Goal: Task Accomplishment & Management: Manage account settings

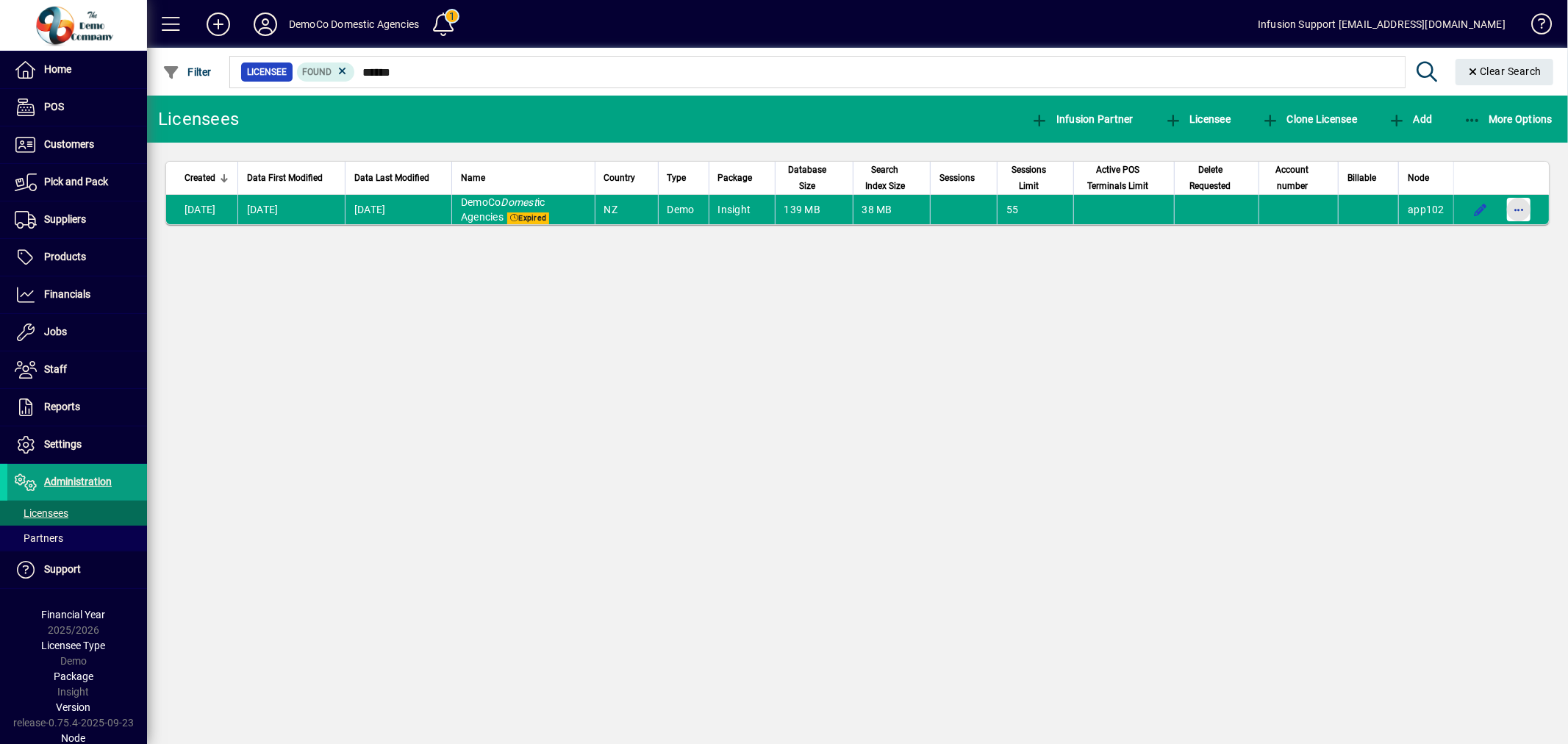
drag, startPoint x: 1526, startPoint y: 204, endPoint x: 1519, endPoint y: 212, distance: 10.6
click at [1524, 208] on span "button" at bounding box center [1518, 209] width 35 height 35
click at [1461, 245] on span "Request licensee be deleted" at bounding box center [1443, 241] width 153 height 18
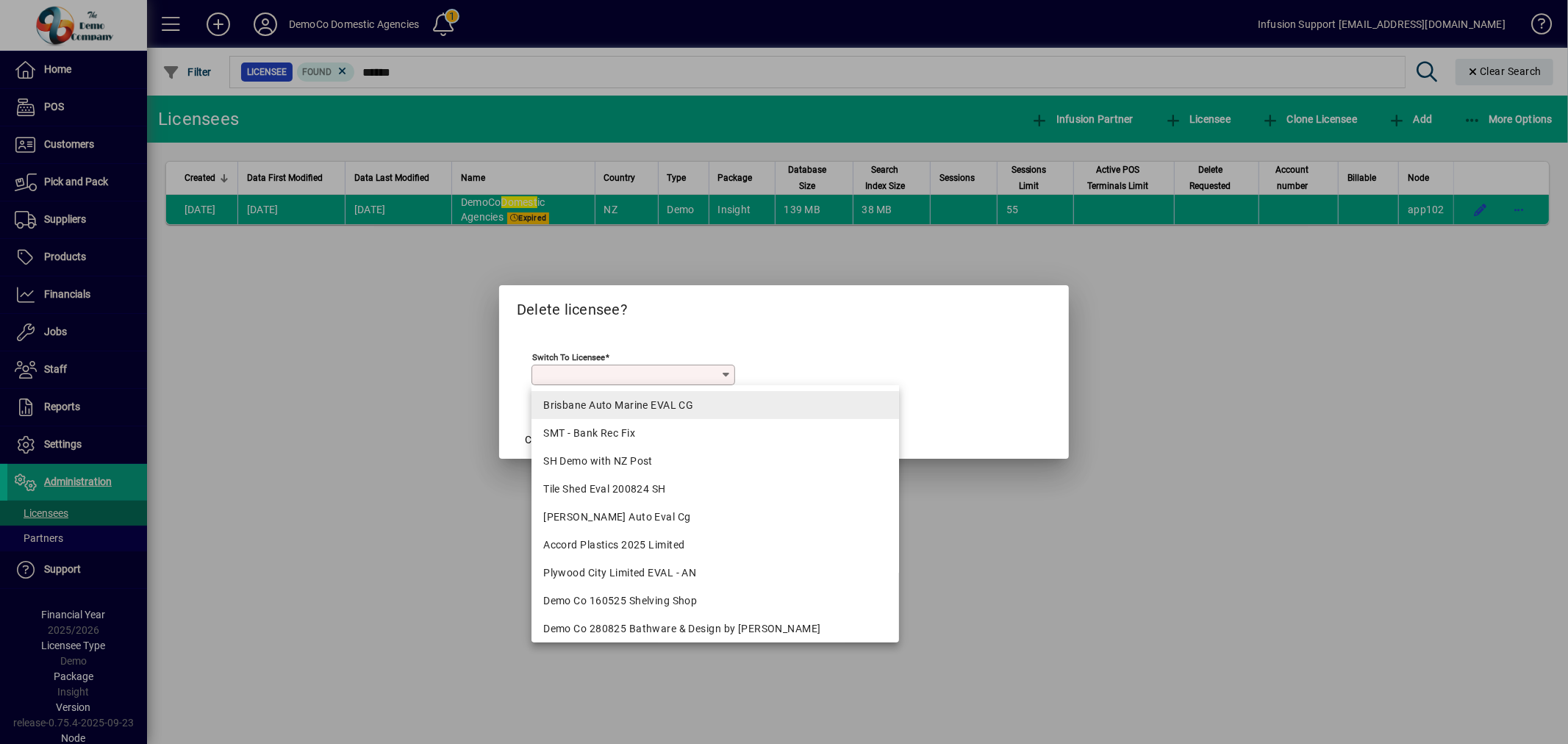
click at [670, 409] on div "Brisbane Auto Marine EVAL CG" at bounding box center [715, 405] width 344 height 15
type input "**********"
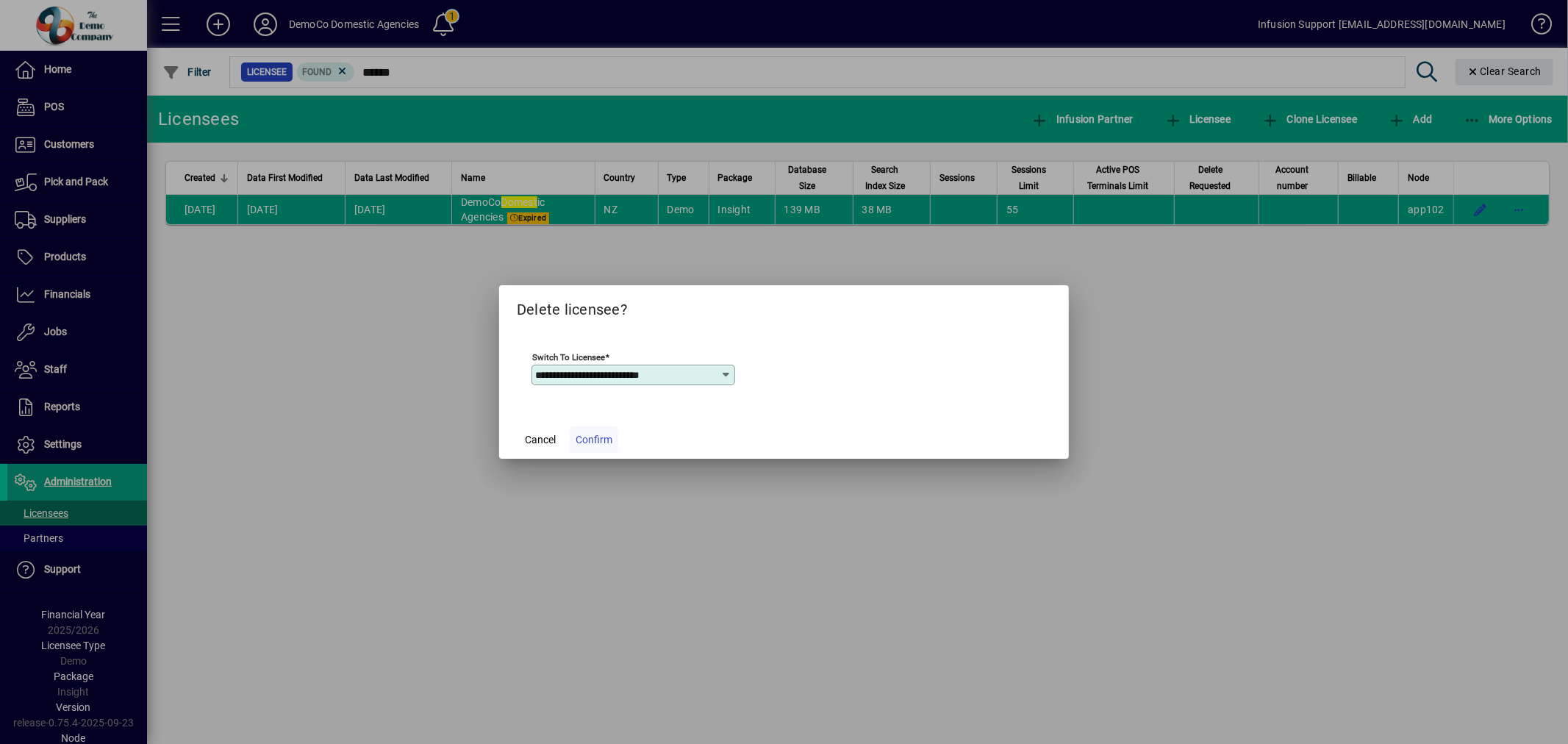
click at [611, 442] on button "Confirm" at bounding box center [594, 440] width 49 height 27
